Goal: Task Accomplishment & Management: Use online tool/utility

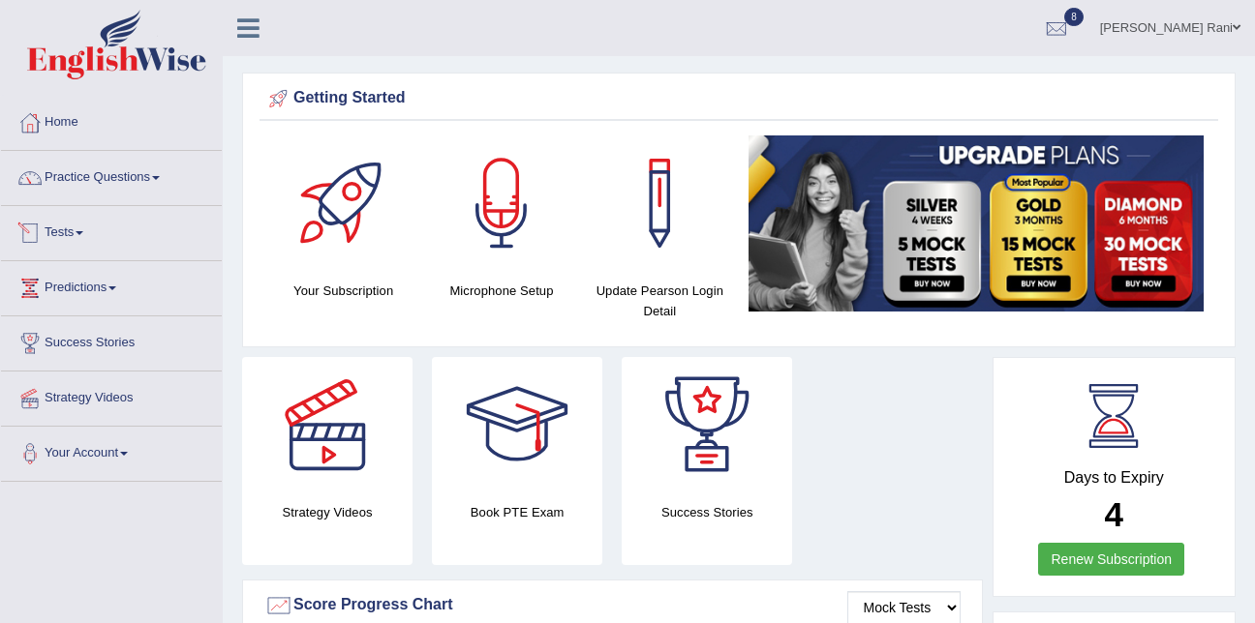
click at [47, 234] on link "Tests" at bounding box center [111, 230] width 221 height 48
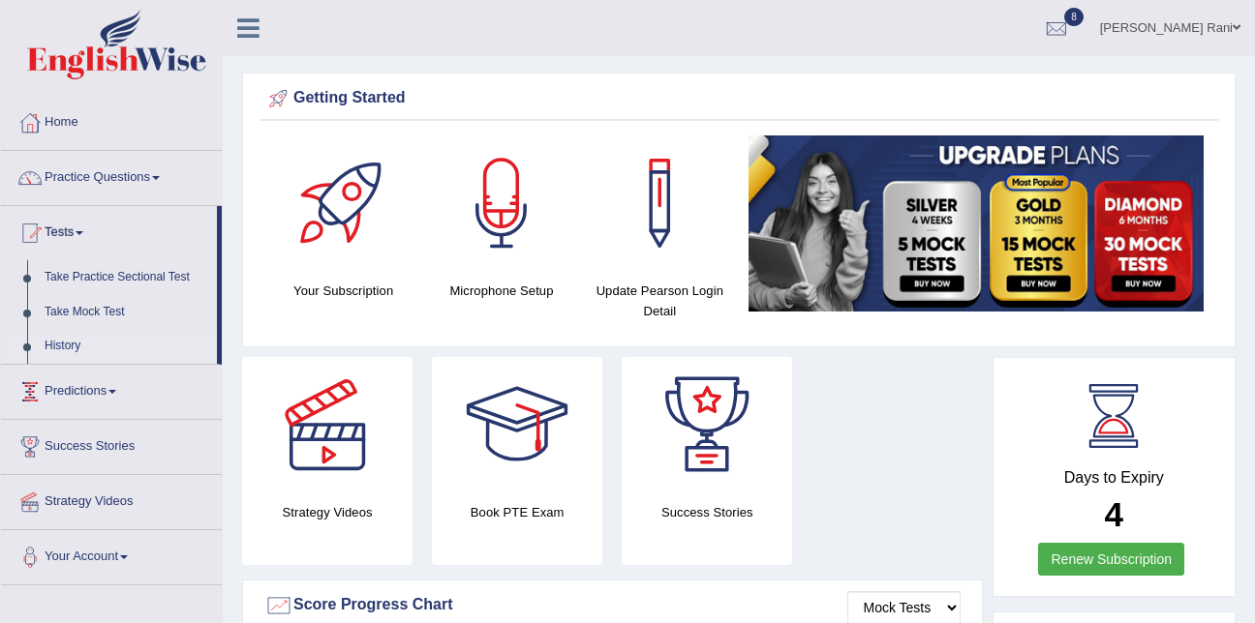
click at [67, 344] on link "History" at bounding box center [126, 346] width 181 height 35
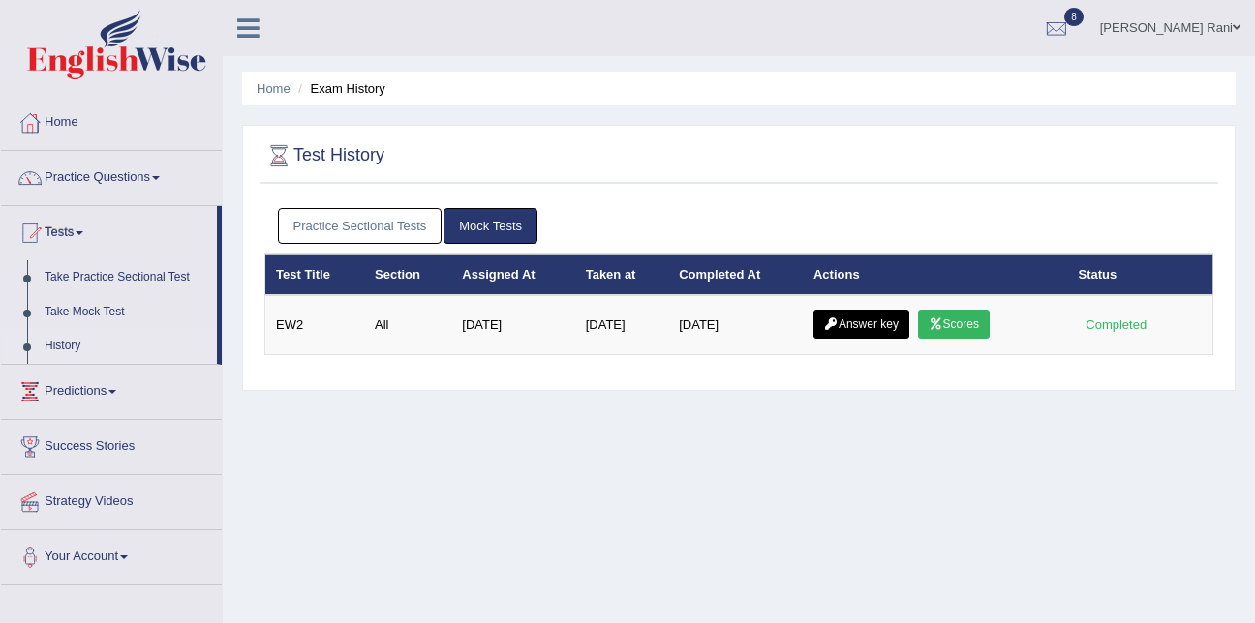
click at [364, 230] on link "Practice Sectional Tests" at bounding box center [360, 226] width 165 height 36
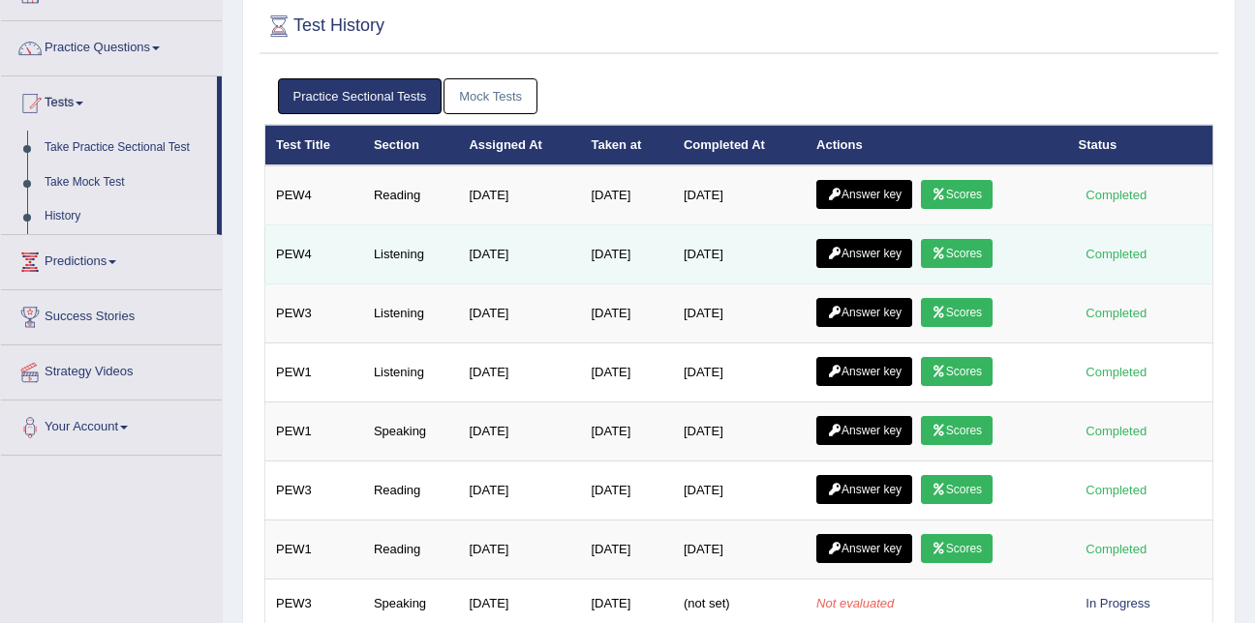
scroll to position [128, 0]
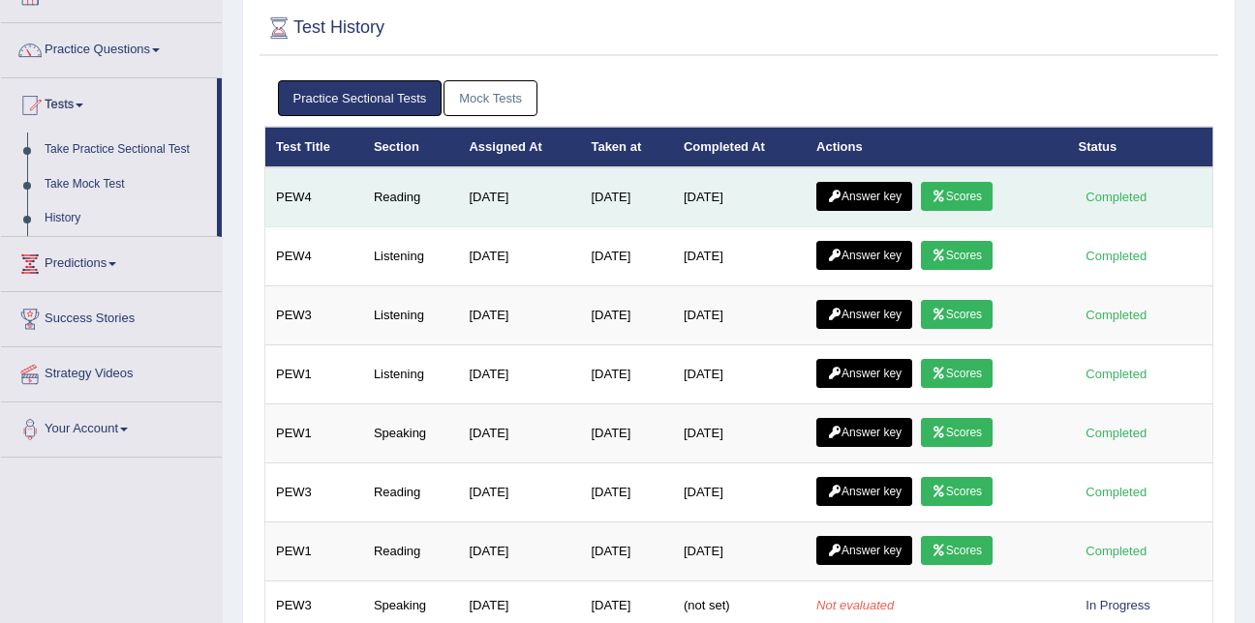
click at [982, 198] on link "Scores" at bounding box center [957, 196] width 72 height 29
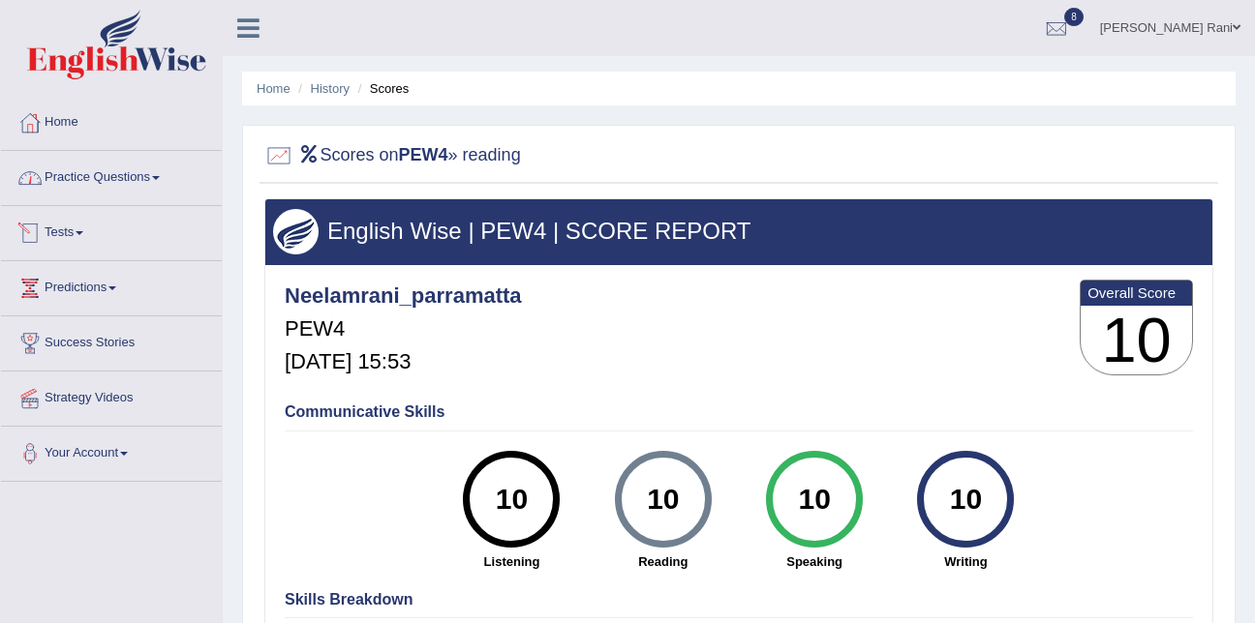
click at [52, 226] on link "Tests" at bounding box center [111, 230] width 221 height 48
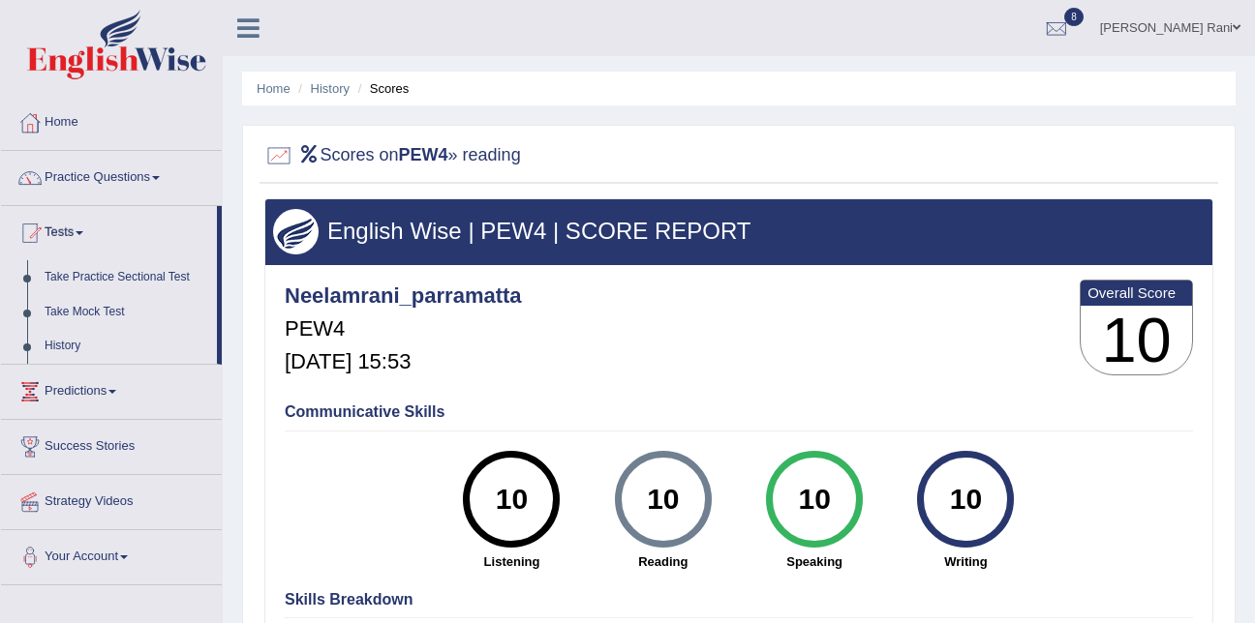
click at [52, 226] on link "Tests" at bounding box center [109, 230] width 216 height 48
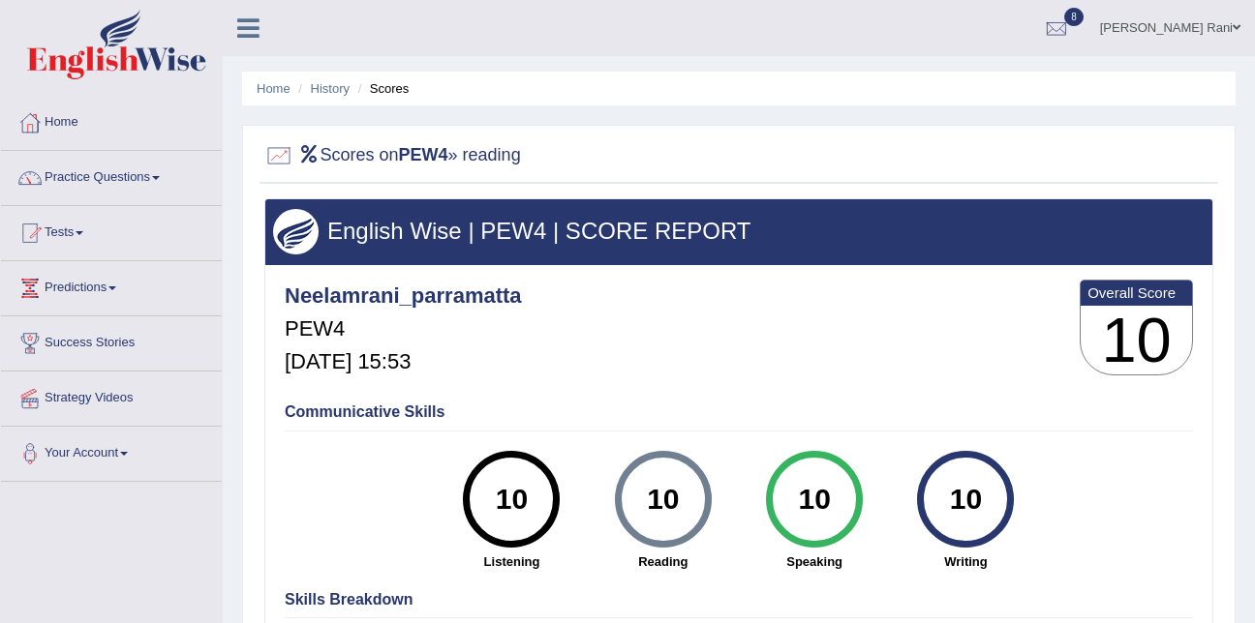
click at [52, 226] on link "Tests" at bounding box center [111, 230] width 221 height 48
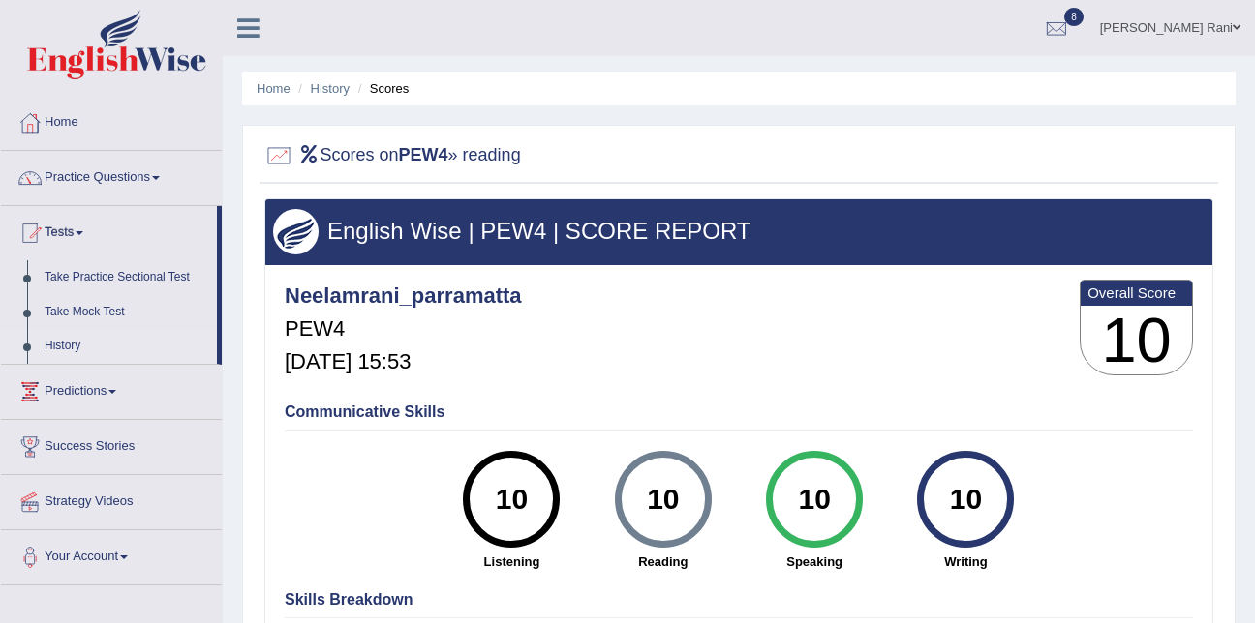
click at [58, 343] on link "History" at bounding box center [126, 346] width 181 height 35
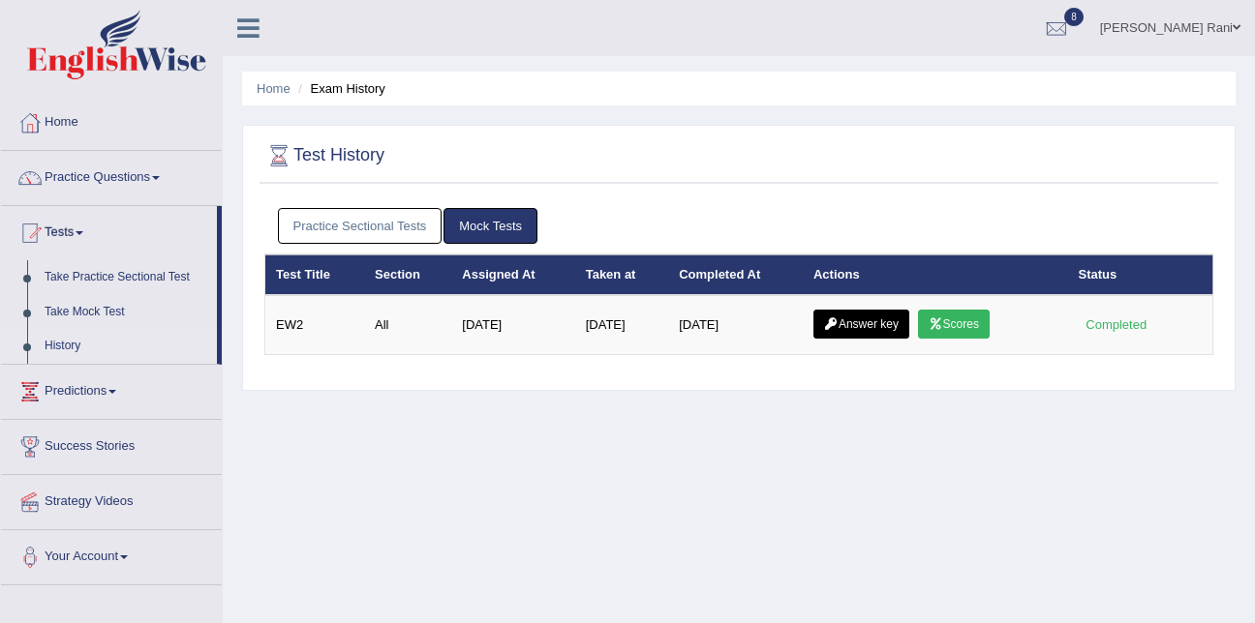
click at [336, 222] on link "Practice Sectional Tests" at bounding box center [360, 226] width 165 height 36
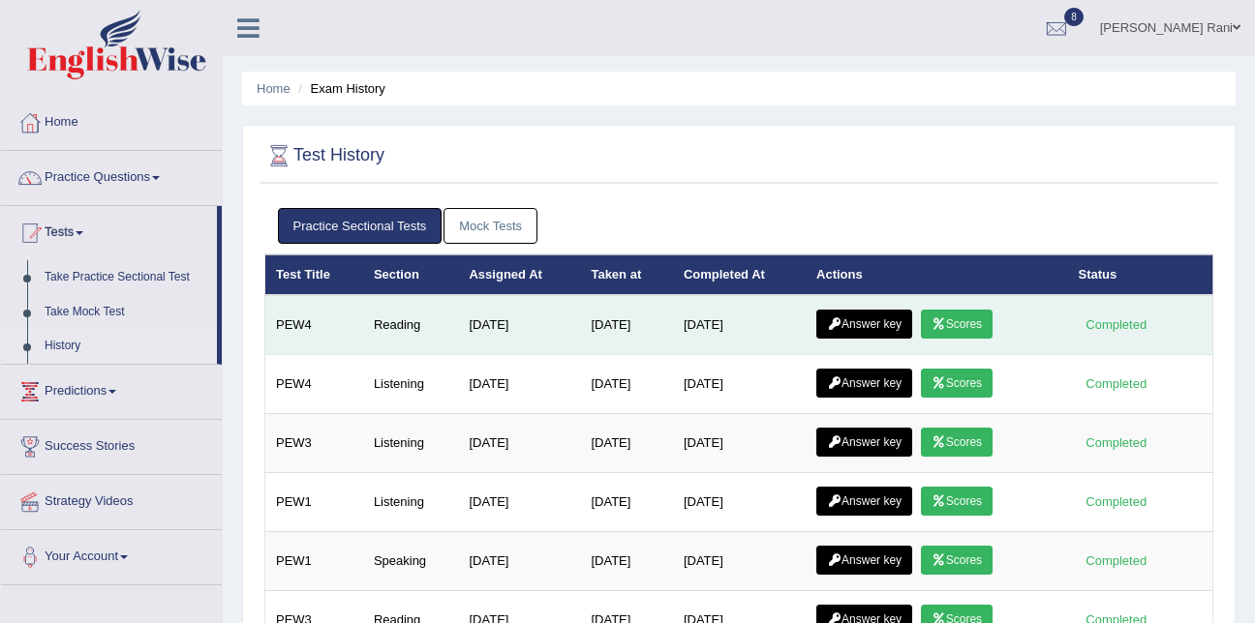
click at [860, 332] on link "Answer key" at bounding box center [864, 324] width 96 height 29
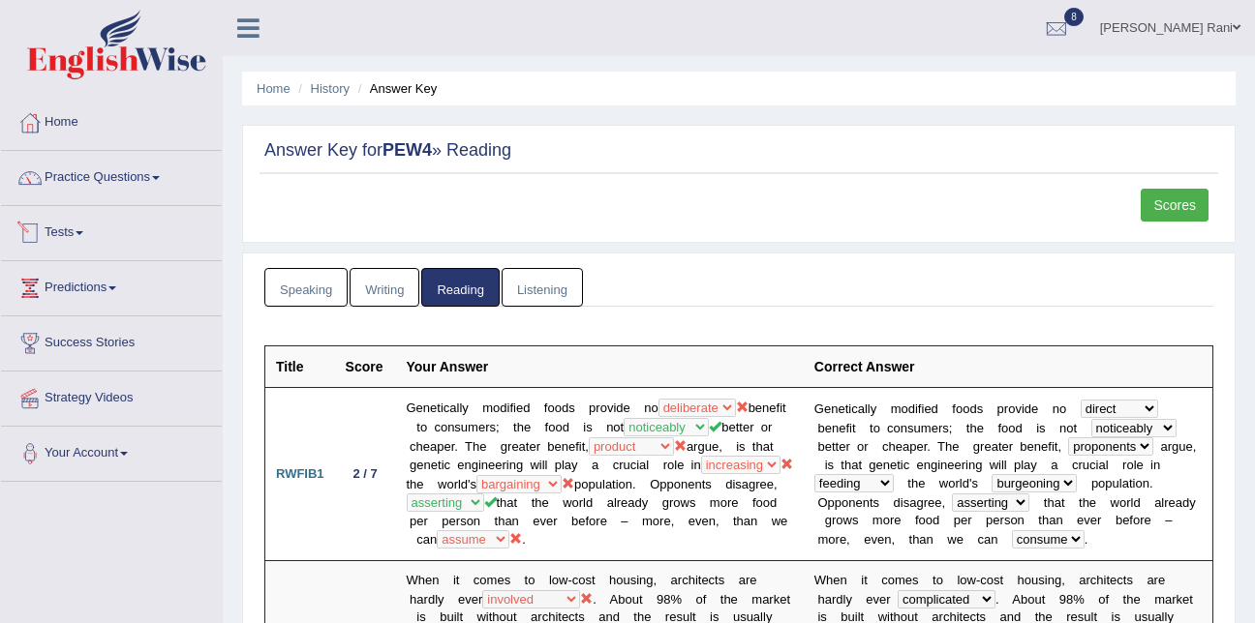
click at [74, 229] on link "Tests" at bounding box center [111, 230] width 221 height 48
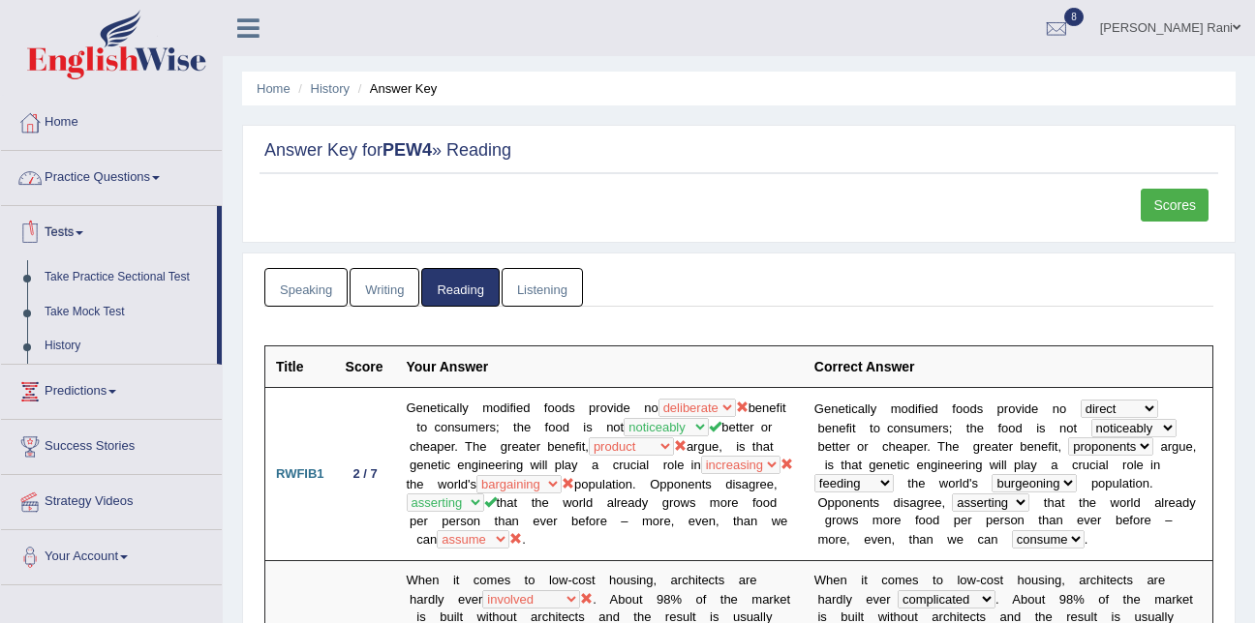
click at [76, 228] on link "Tests" at bounding box center [109, 230] width 216 height 48
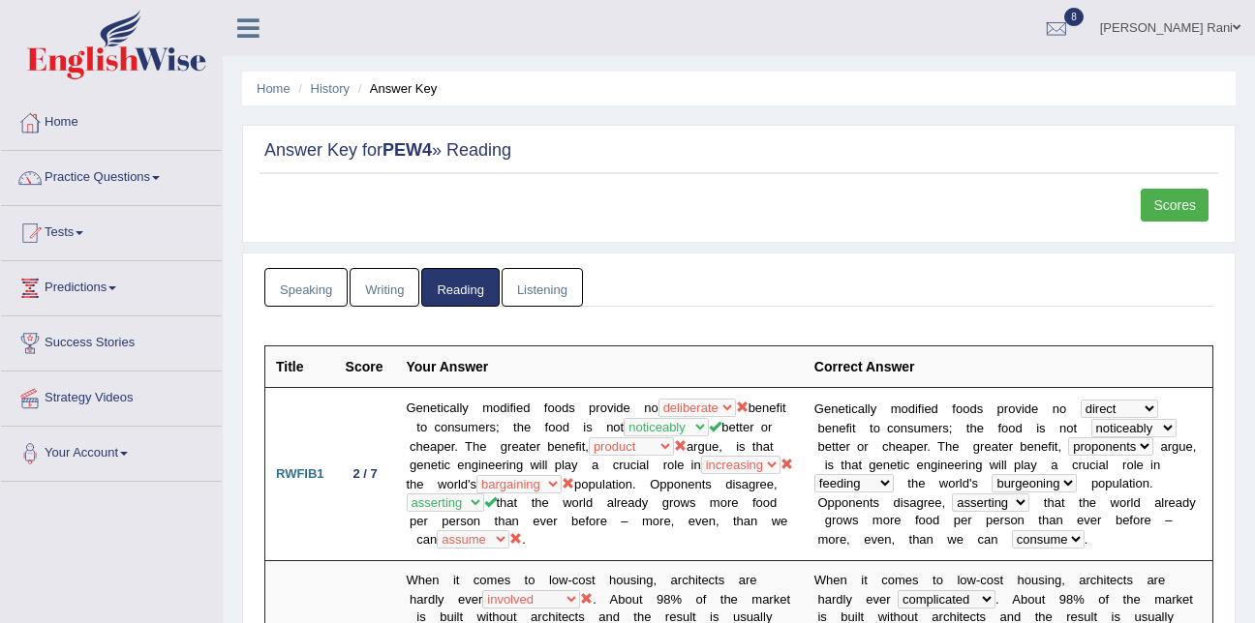
click at [76, 228] on link "Tests" at bounding box center [111, 230] width 221 height 48
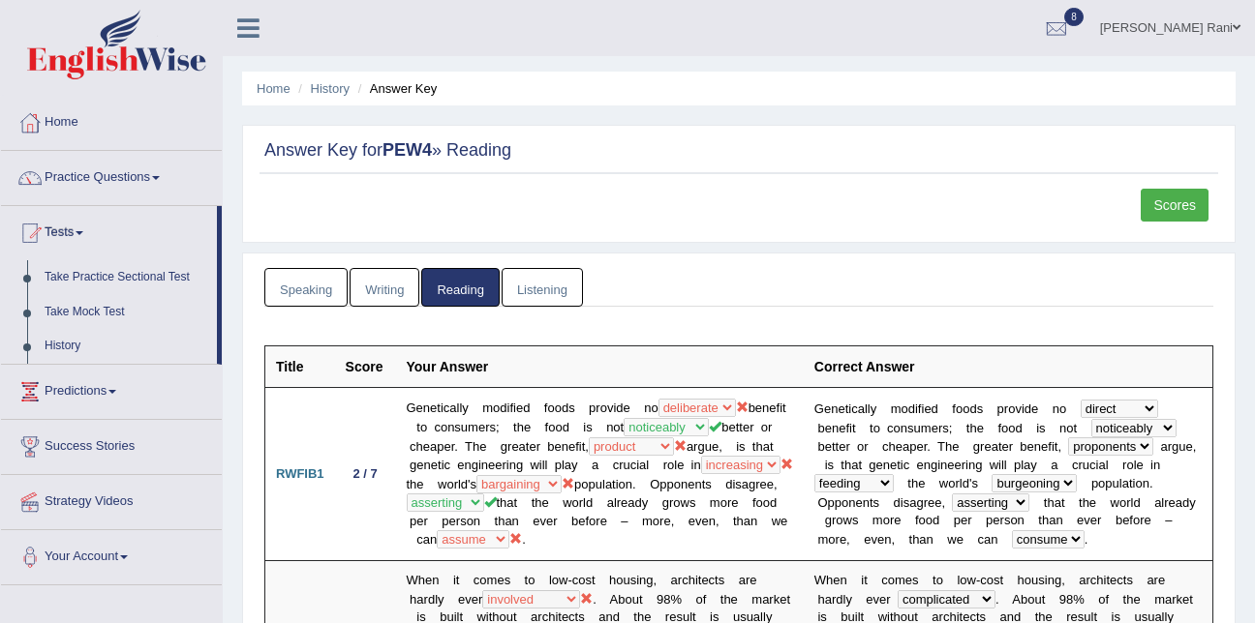
click at [76, 228] on link "Tests" at bounding box center [109, 230] width 216 height 48
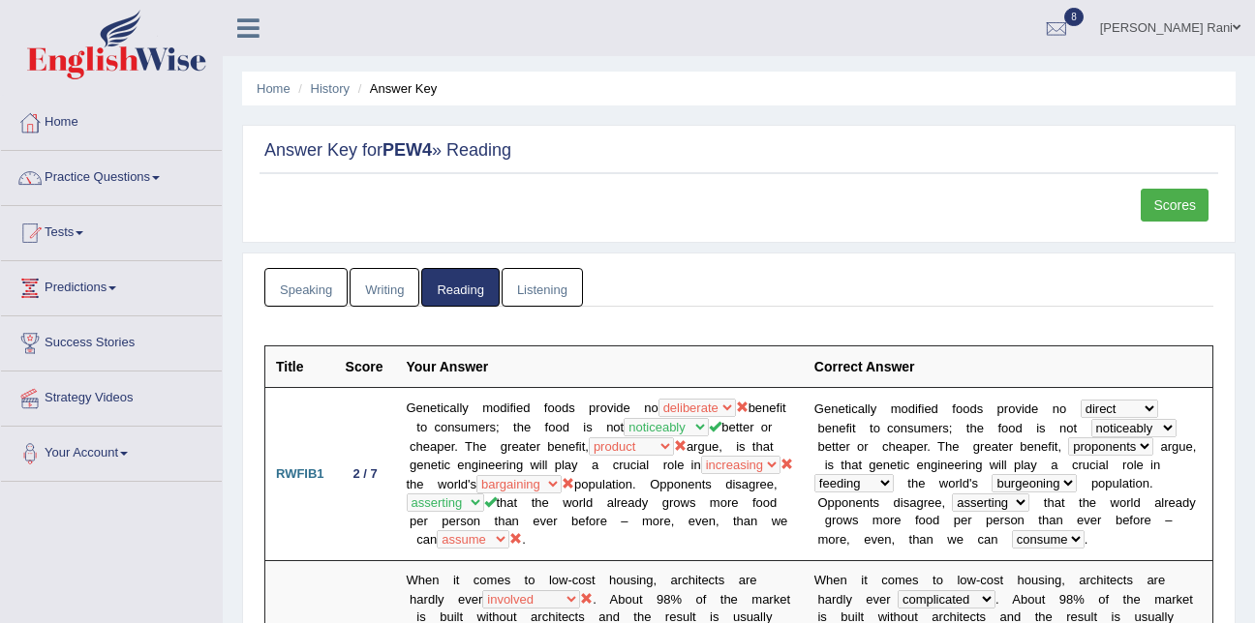
click at [76, 228] on link "Tests" at bounding box center [111, 230] width 221 height 48
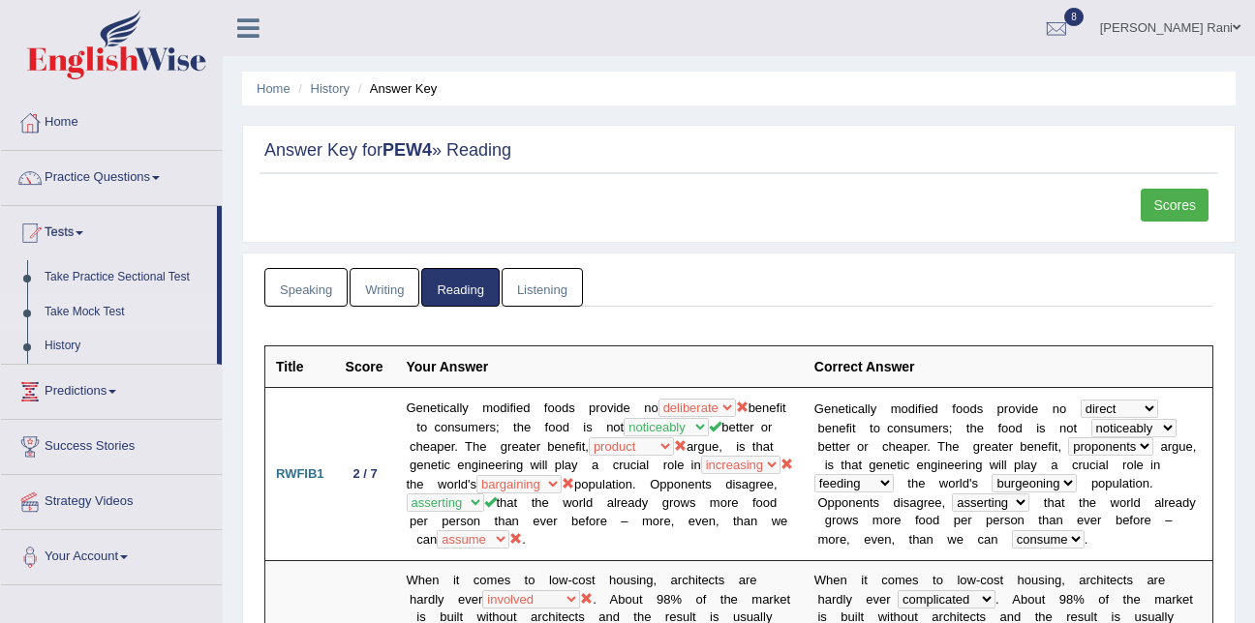
click at [88, 304] on link "Take Mock Test" at bounding box center [126, 312] width 181 height 35
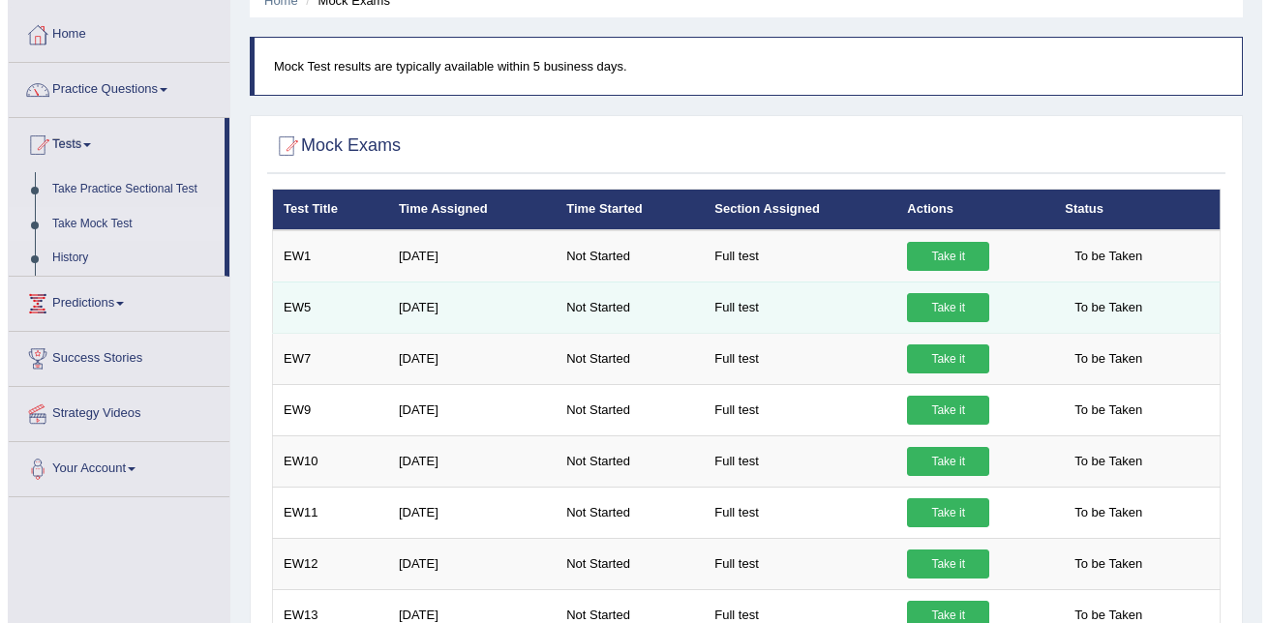
scroll to position [87, 0]
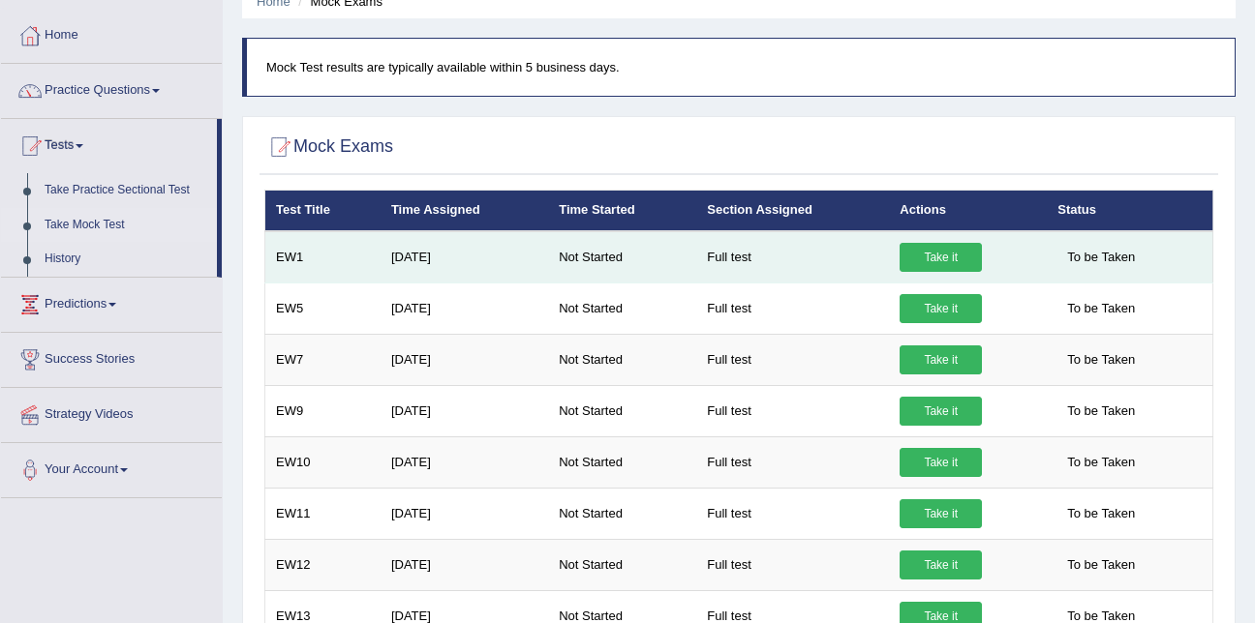
click at [945, 259] on link "Take it" at bounding box center [940, 257] width 82 height 29
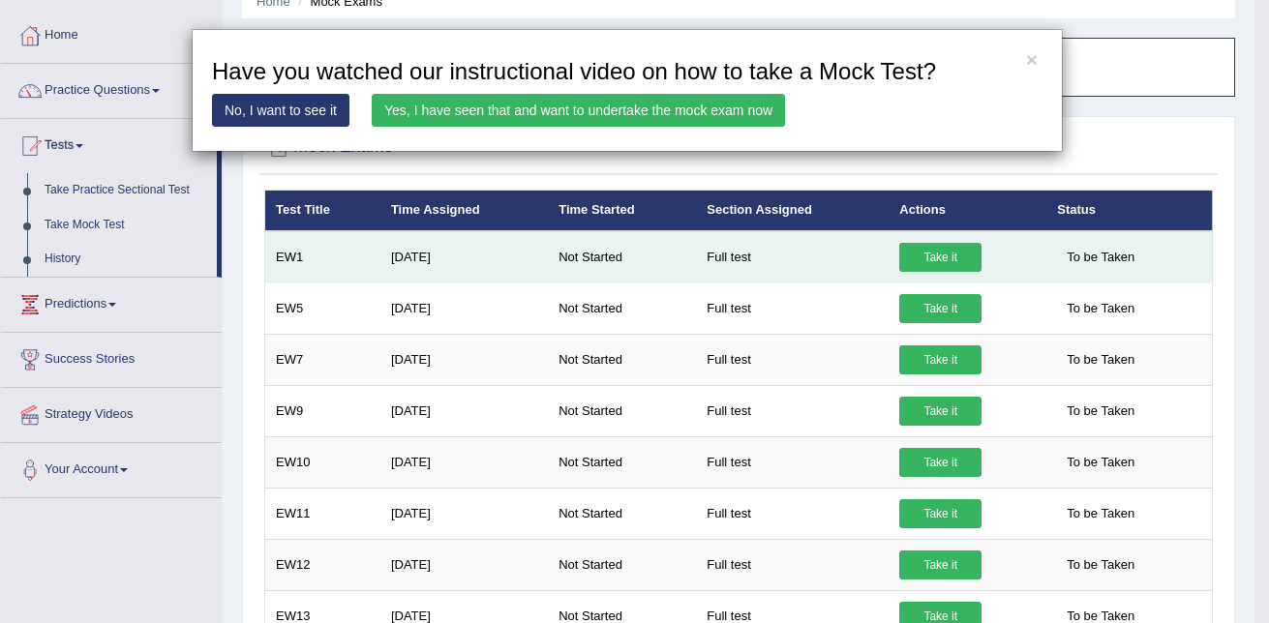
click at [945, 259] on div "× Have you watched our instructional video on how to take a Mock Test? No, I wa…" at bounding box center [634, 311] width 1269 height 623
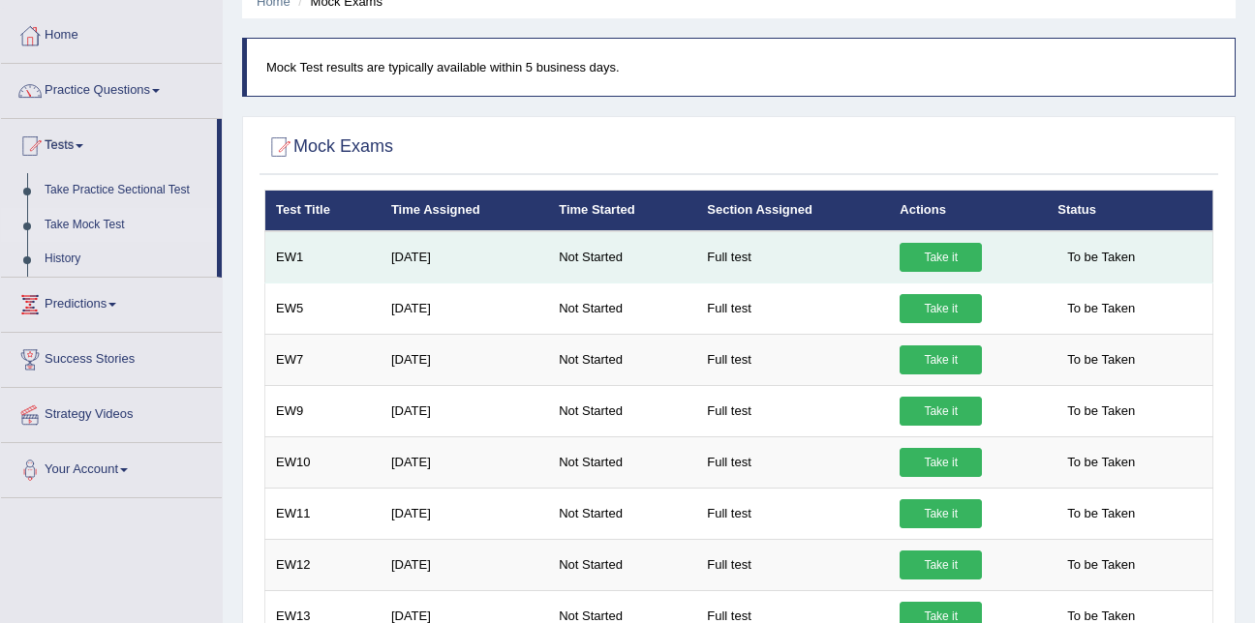
click at [945, 259] on link "Take it" at bounding box center [940, 257] width 82 height 29
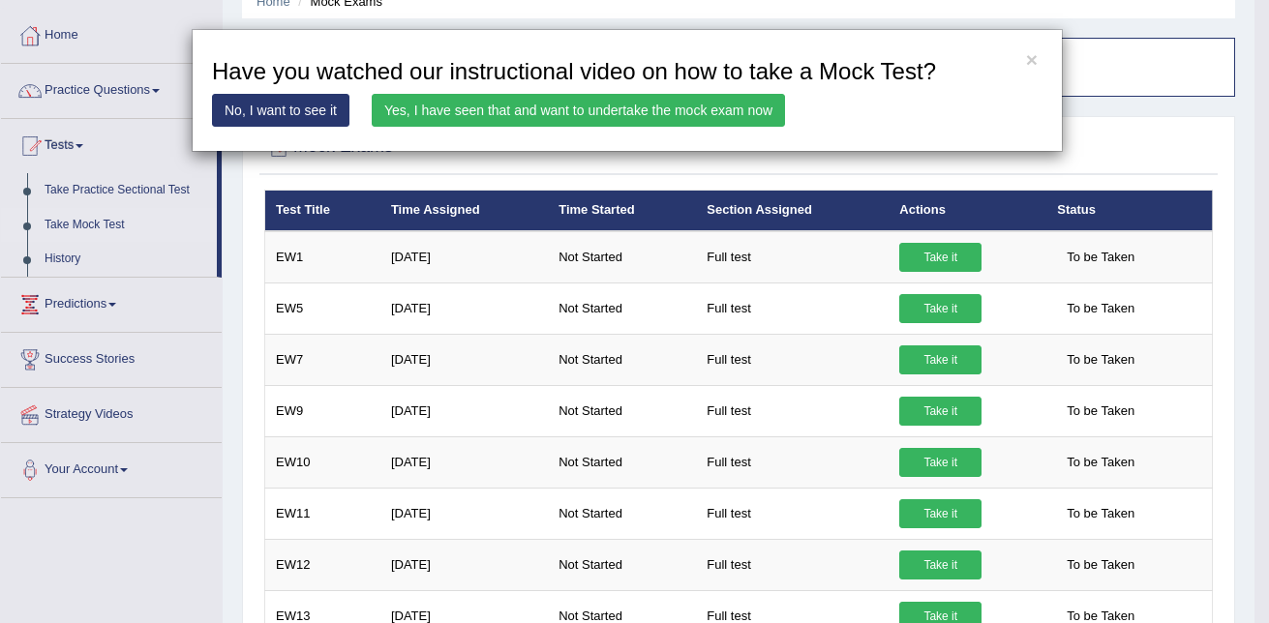
click at [687, 116] on link "Yes, I have seen that and want to undertake the mock exam now" at bounding box center [578, 110] width 413 height 33
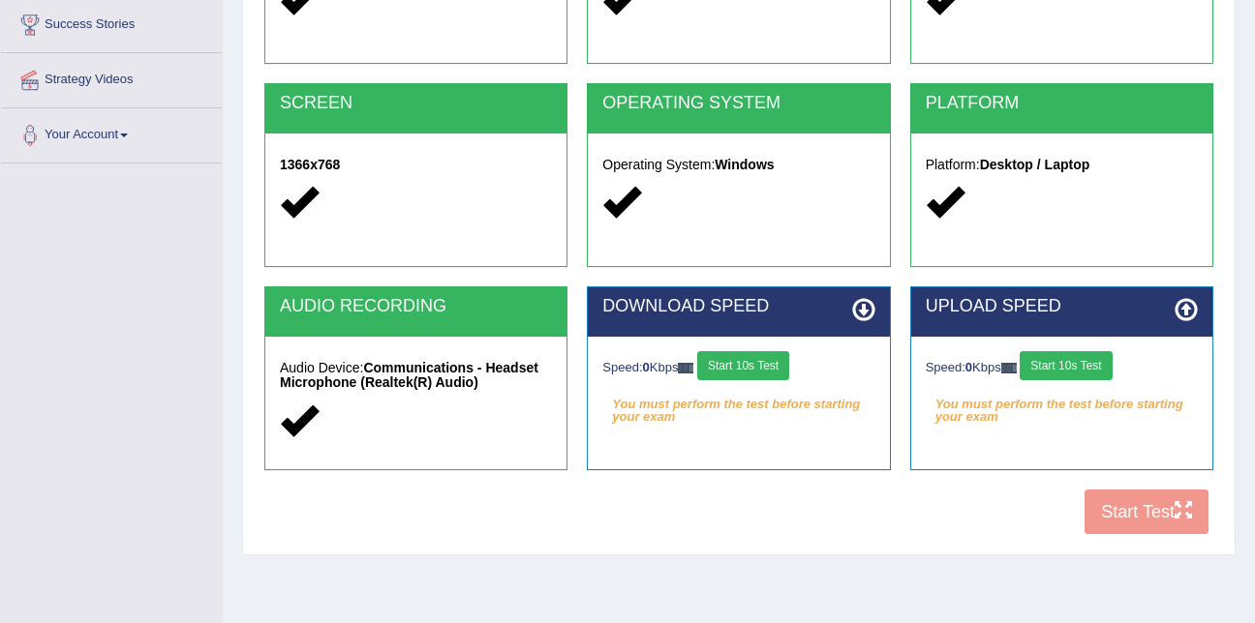
scroll to position [373, 0]
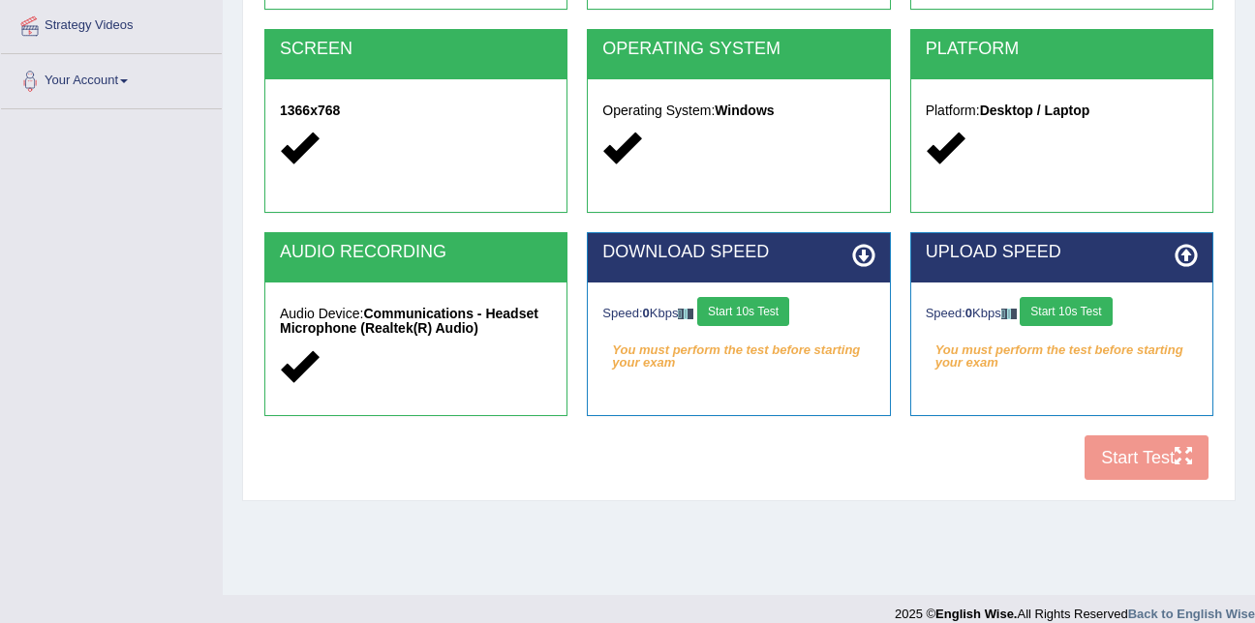
click at [782, 303] on button "Start 10s Test" at bounding box center [743, 311] width 92 height 29
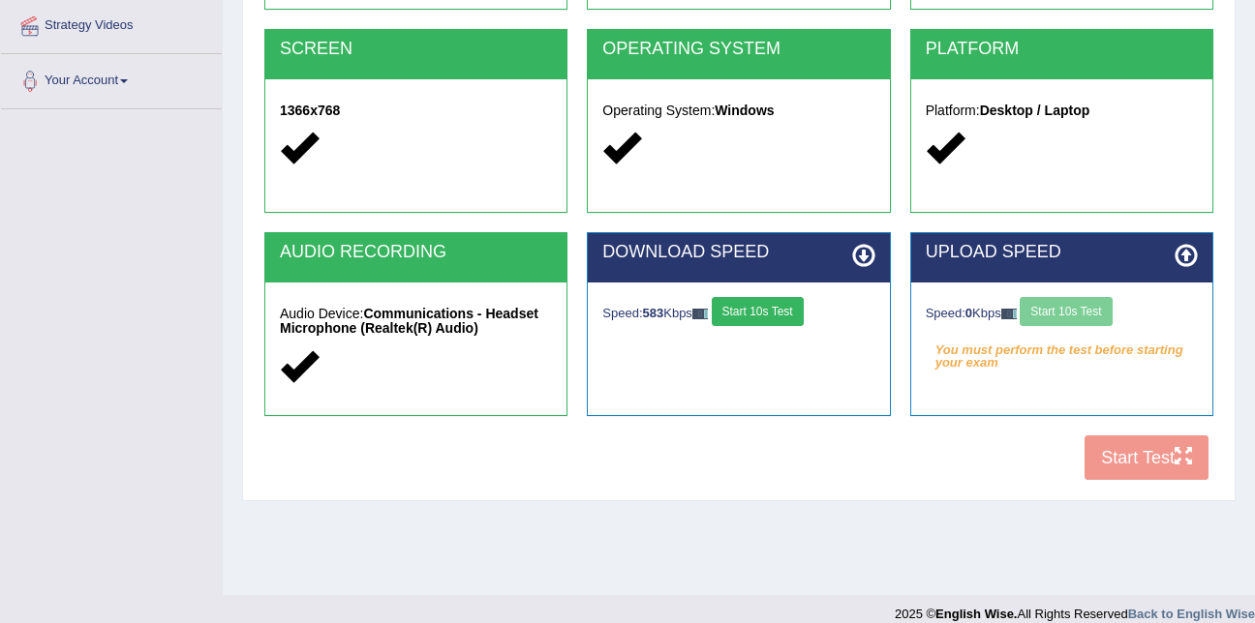
click at [1071, 314] on div "Speed: 0 Kbps Start 10s Test" at bounding box center [1062, 314] width 272 height 34
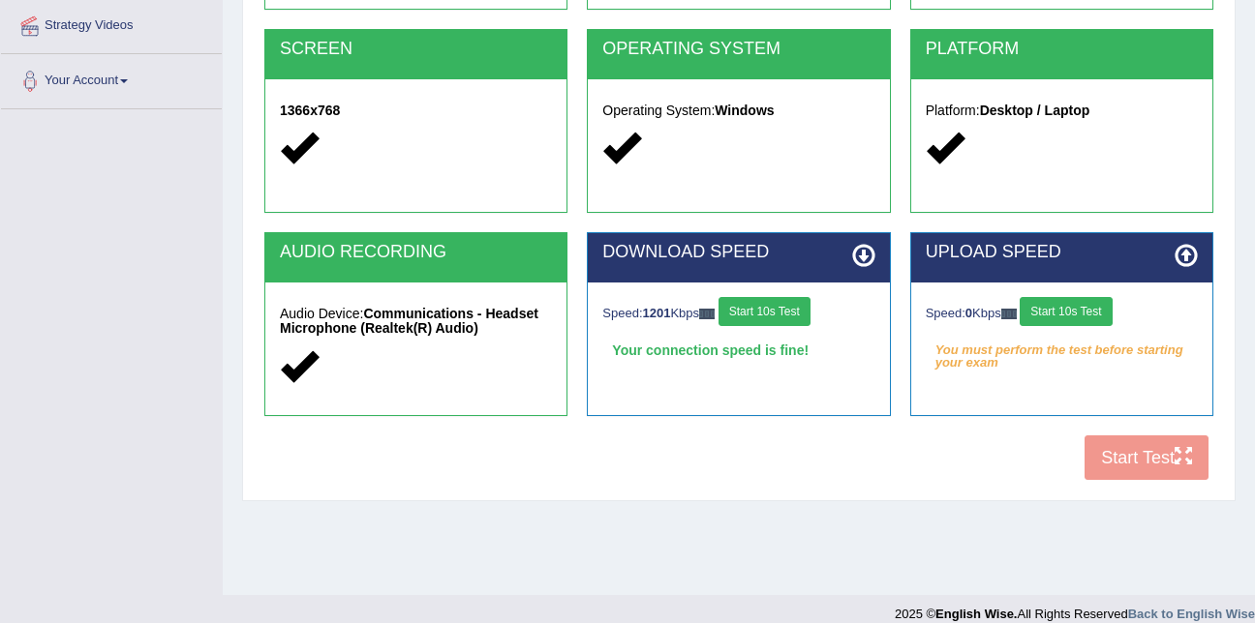
click at [1071, 314] on button "Start 10s Test" at bounding box center [1065, 311] width 92 height 29
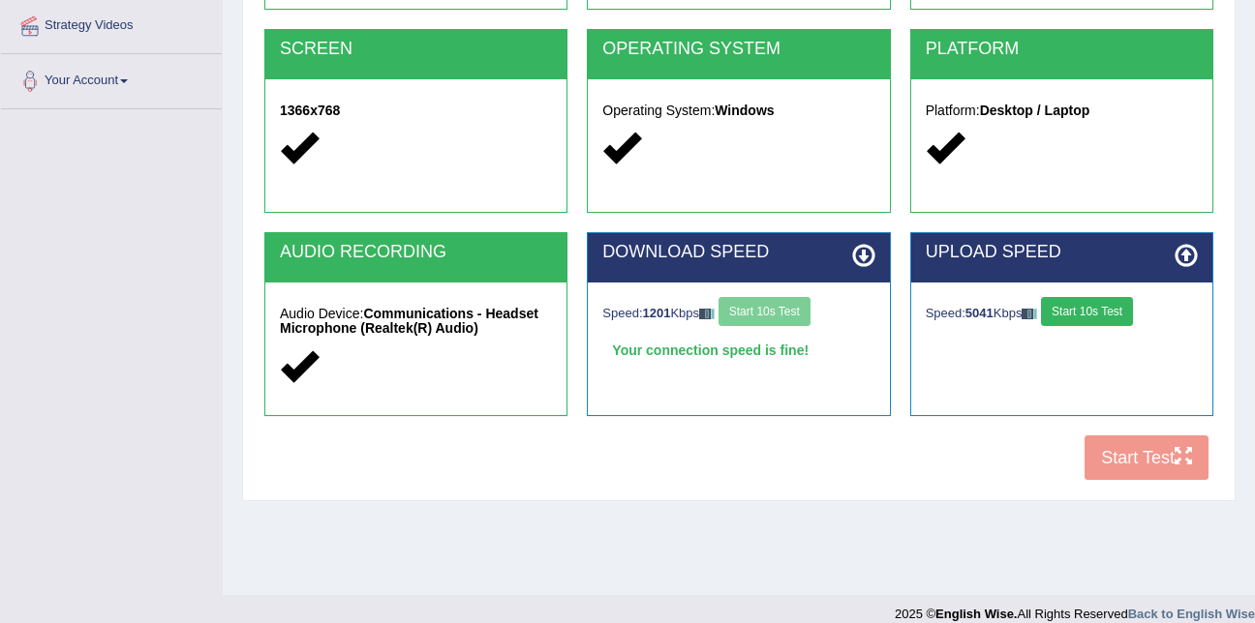
click at [1071, 314] on button "Start 10s Test" at bounding box center [1087, 311] width 92 height 29
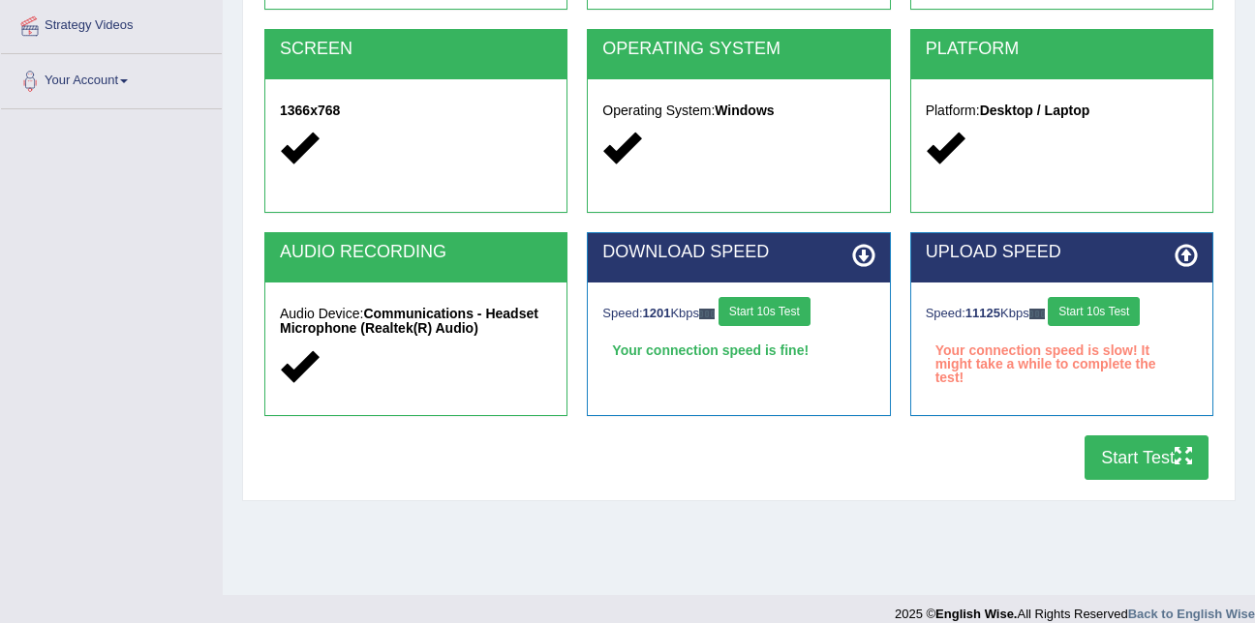
click at [1127, 473] on button "Start Test" at bounding box center [1146, 458] width 124 height 45
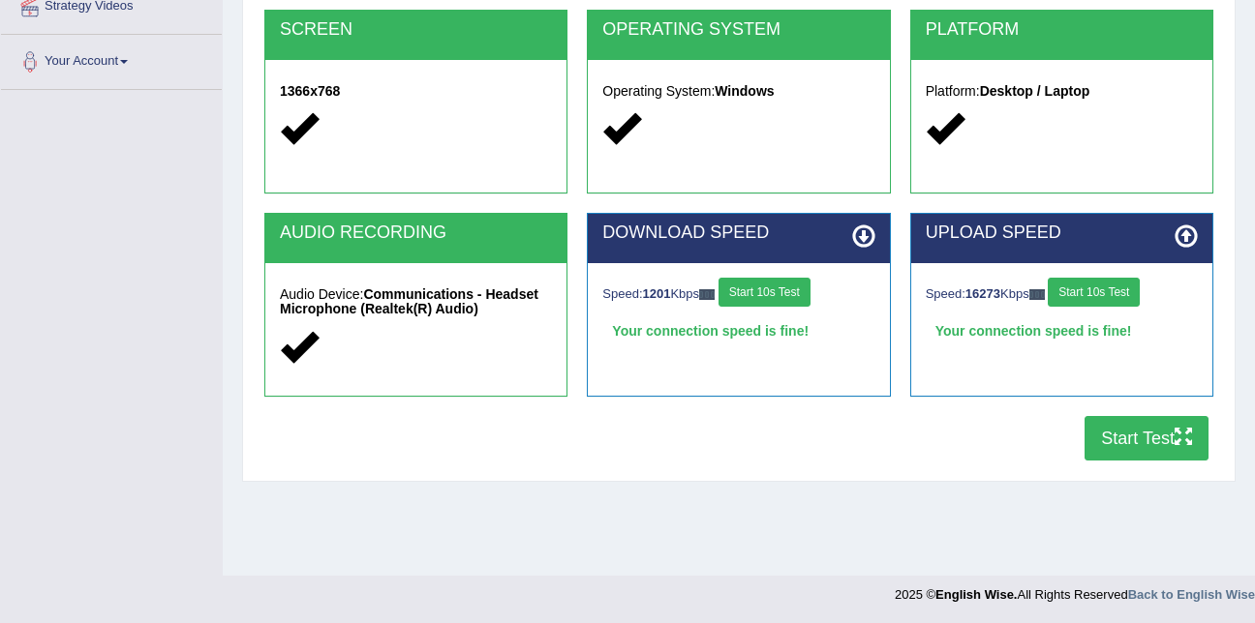
scroll to position [393, 0]
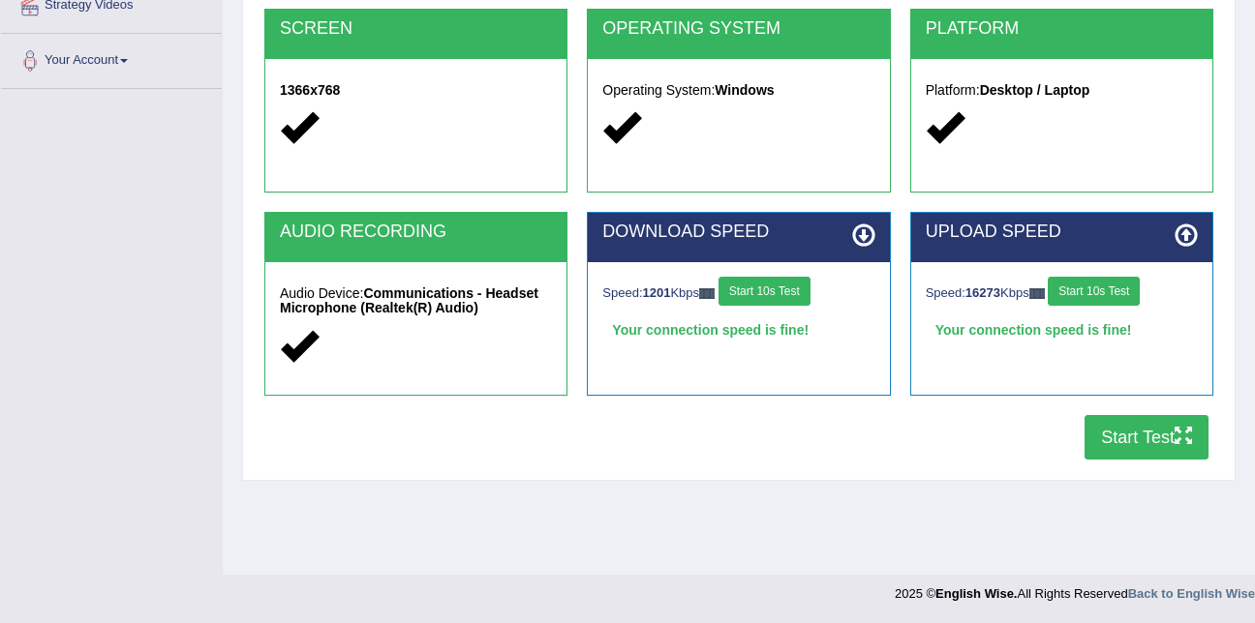
drag, startPoint x: 1245, startPoint y: 236, endPoint x: 1258, endPoint y: 222, distance: 19.2
click at [1177, 419] on button "Start Test" at bounding box center [1146, 437] width 124 height 45
